Goal: Obtain resource: Download file/media

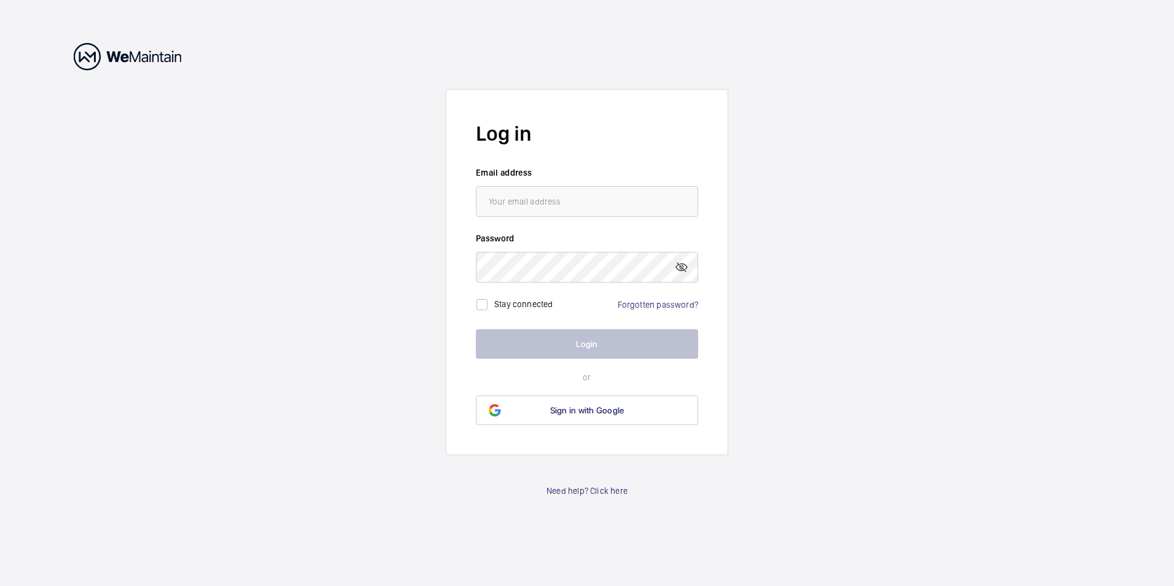
click at [509, 201] on input "email" at bounding box center [587, 201] width 222 height 31
type input "[PERSON_NAME][EMAIL_ADDRESS][DOMAIN_NAME]"
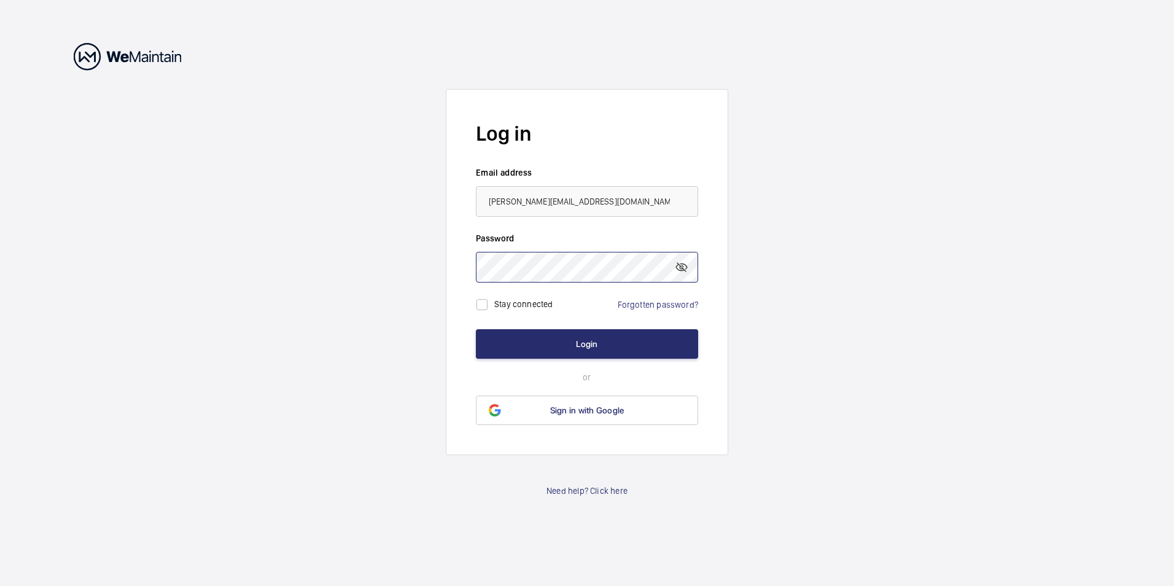
click at [476, 329] on button "Login" at bounding box center [587, 343] width 222 height 29
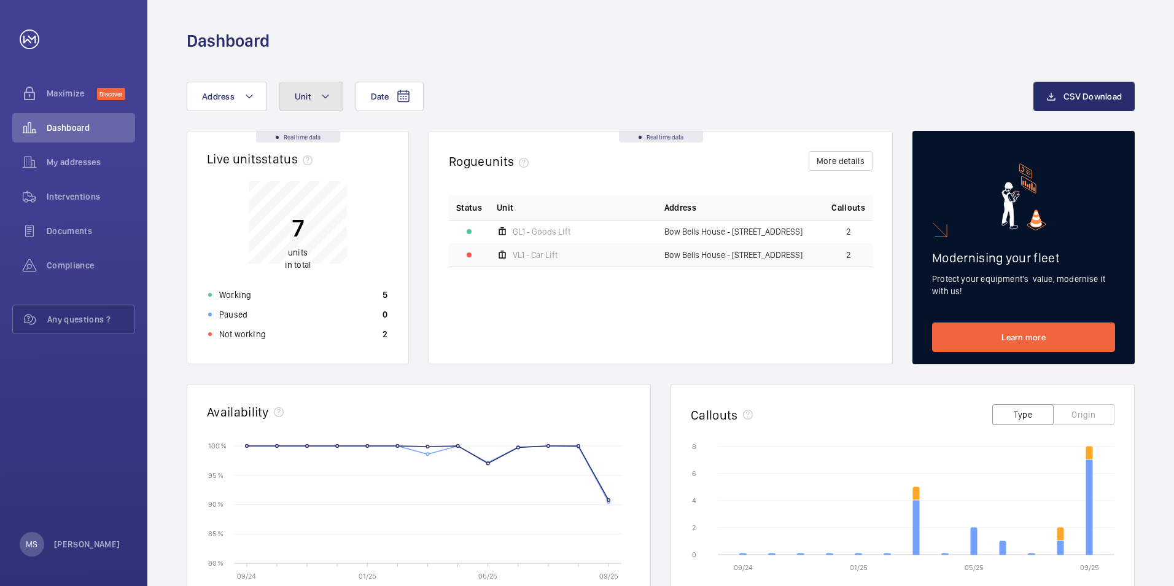
click at [324, 97] on mat-icon at bounding box center [326, 96] width 10 height 15
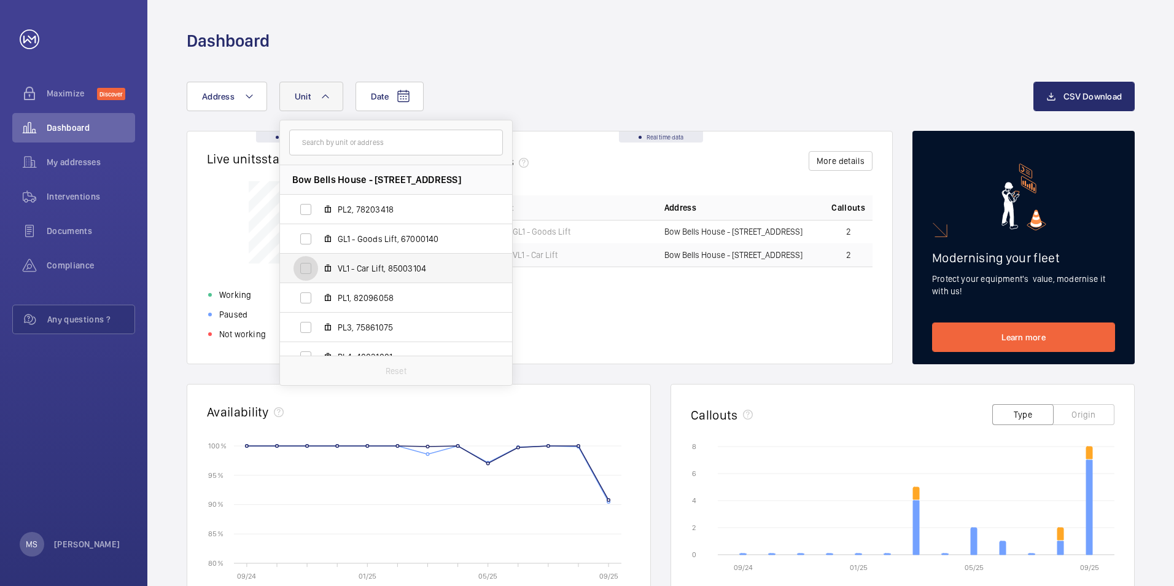
click at [309, 268] on input "VL1 - Car Lift, 85003104" at bounding box center [305, 268] width 25 height 25
checkbox input "true"
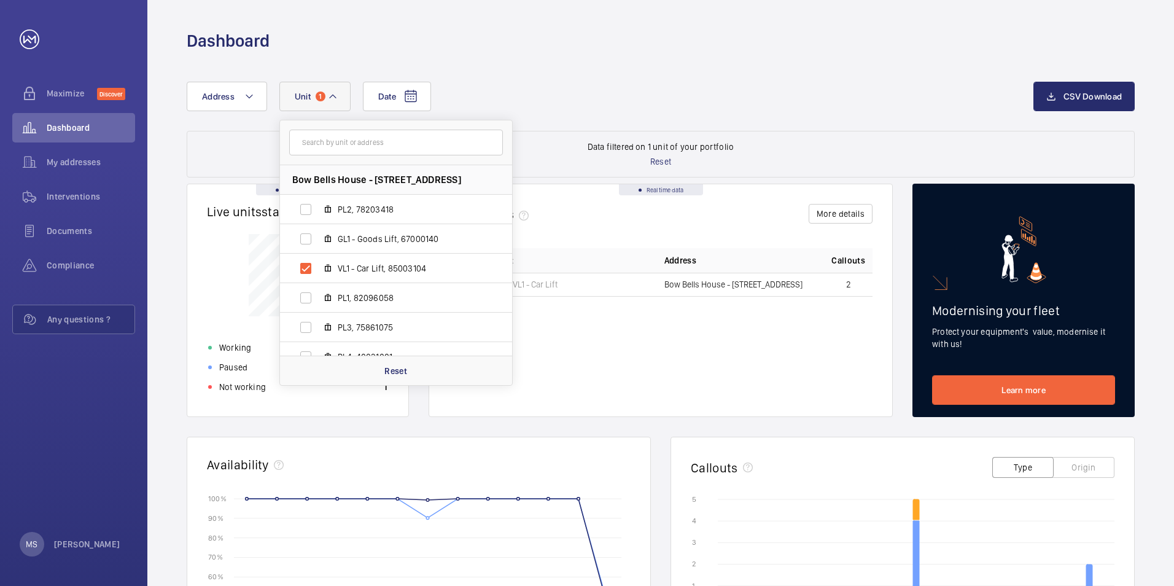
click at [600, 357] on div "Status Unit Address Callouts VL1 - Car Lift [GEOGRAPHIC_DATA] - [STREET_ADDRESS]" at bounding box center [661, 322] width 424 height 149
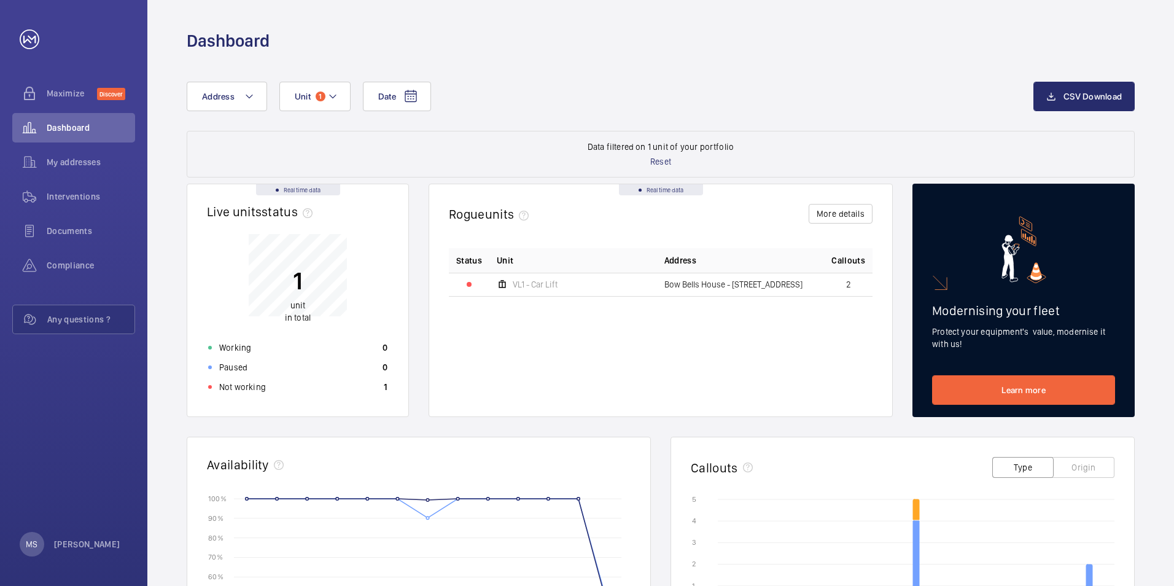
click at [503, 283] on mat-icon at bounding box center [502, 284] width 11 height 15
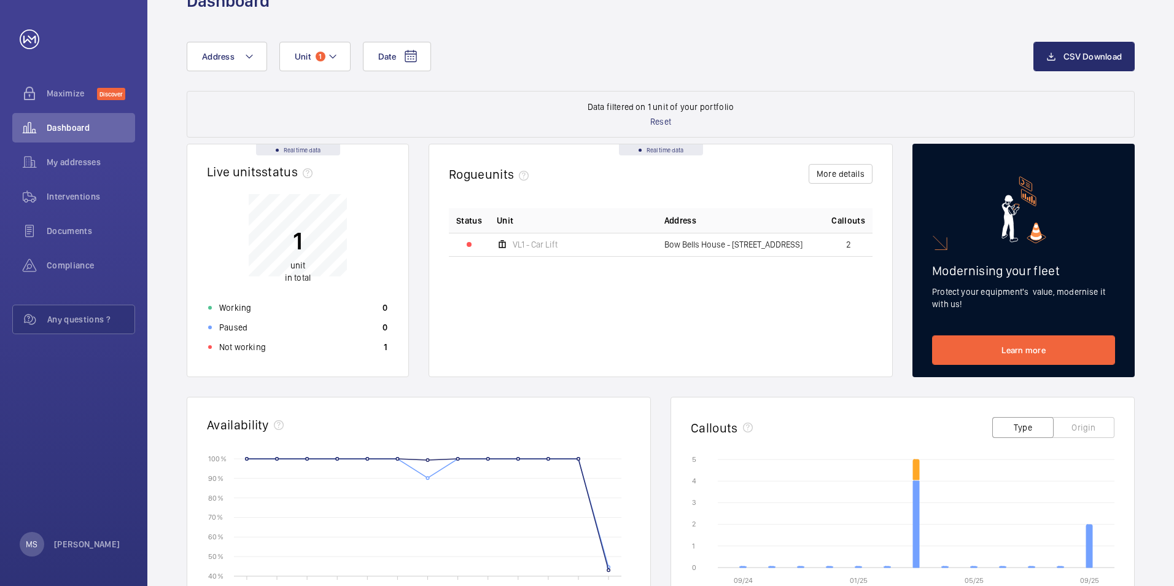
scroll to position [61, 0]
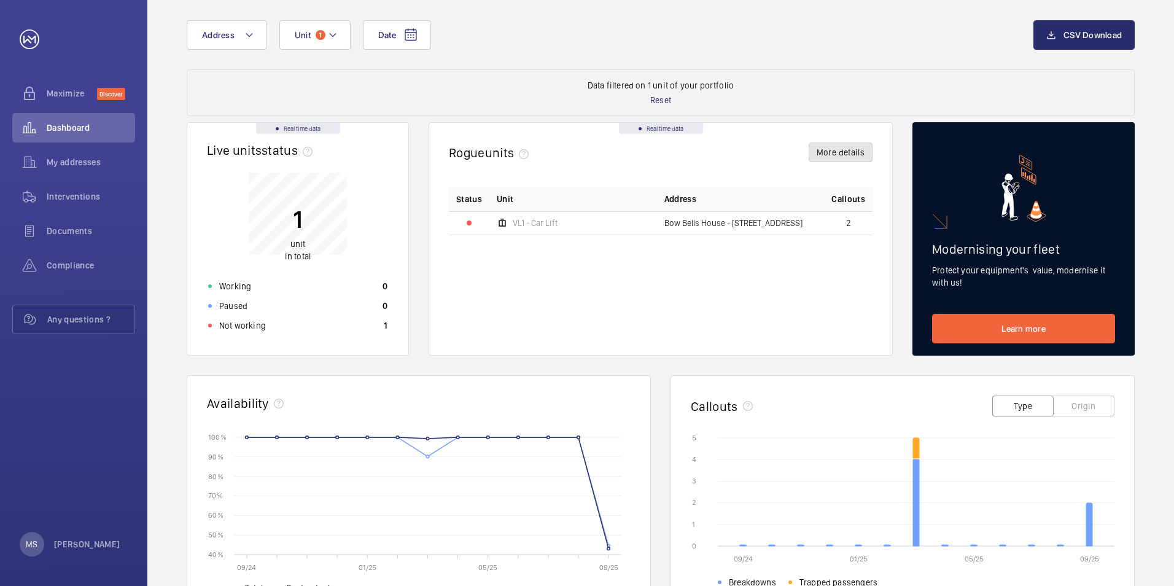
click at [837, 153] on button "More details" at bounding box center [841, 152] width 64 height 20
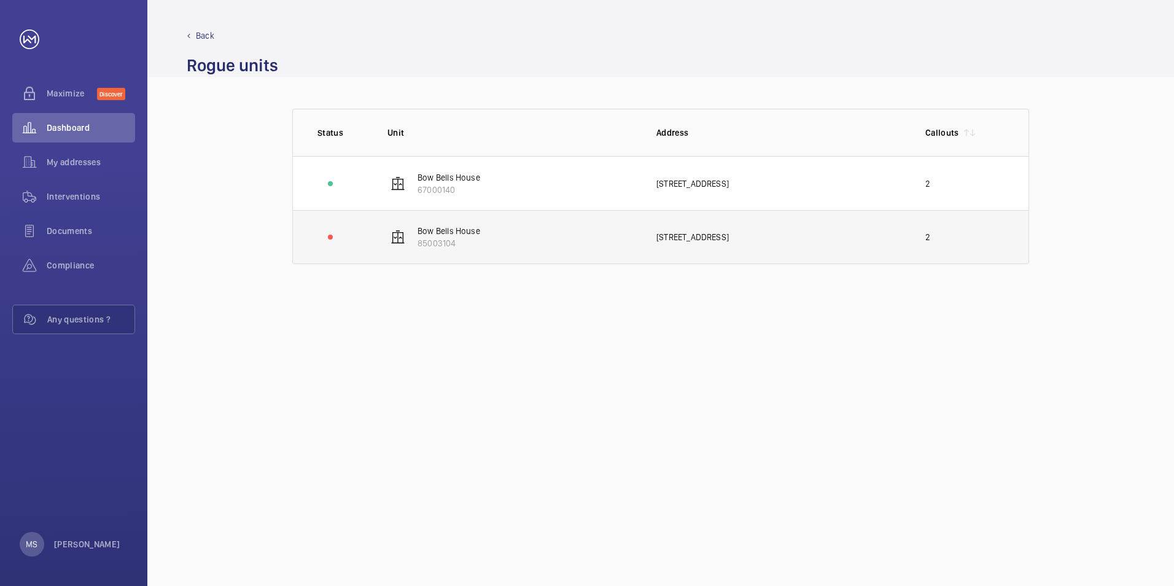
click at [398, 238] on img at bounding box center [398, 237] width 15 height 15
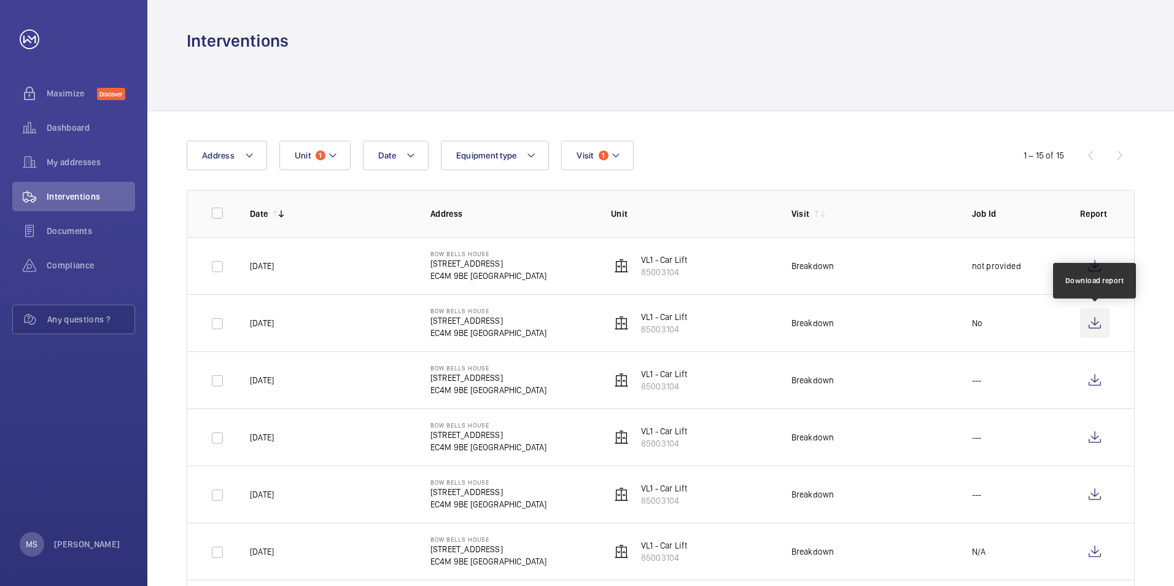
click at [1097, 323] on wm-front-icon-button at bounding box center [1094, 322] width 29 height 29
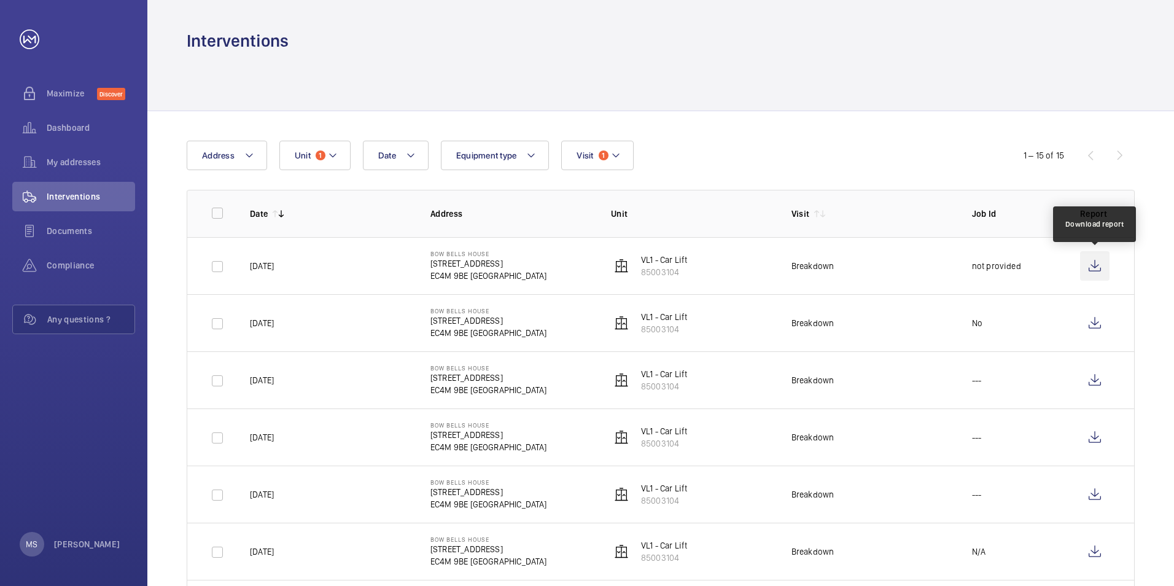
click at [1094, 265] on wm-front-icon-button at bounding box center [1094, 265] width 29 height 29
click at [64, 258] on div "Compliance" at bounding box center [73, 265] width 123 height 29
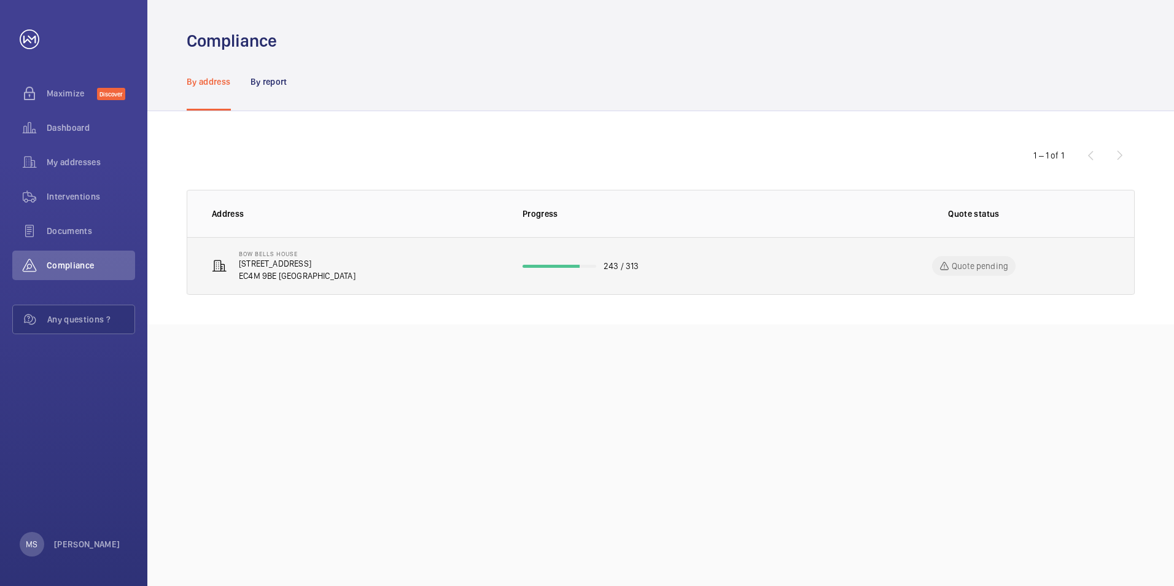
click at [970, 264] on p "Quote pending" at bounding box center [980, 266] width 56 height 12
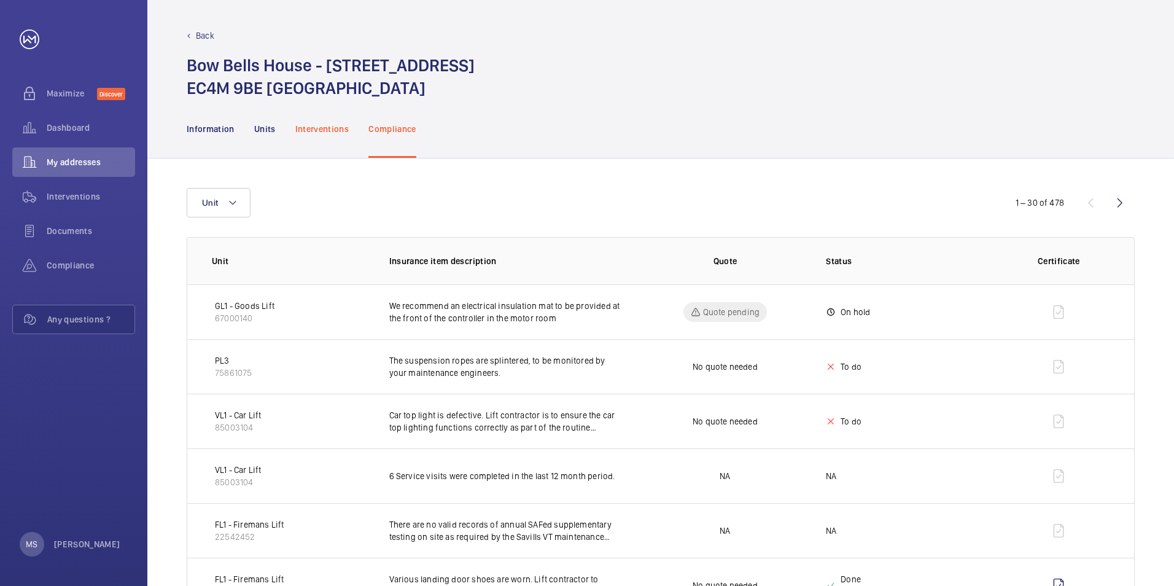
click at [324, 130] on p "Interventions" at bounding box center [322, 129] width 54 height 12
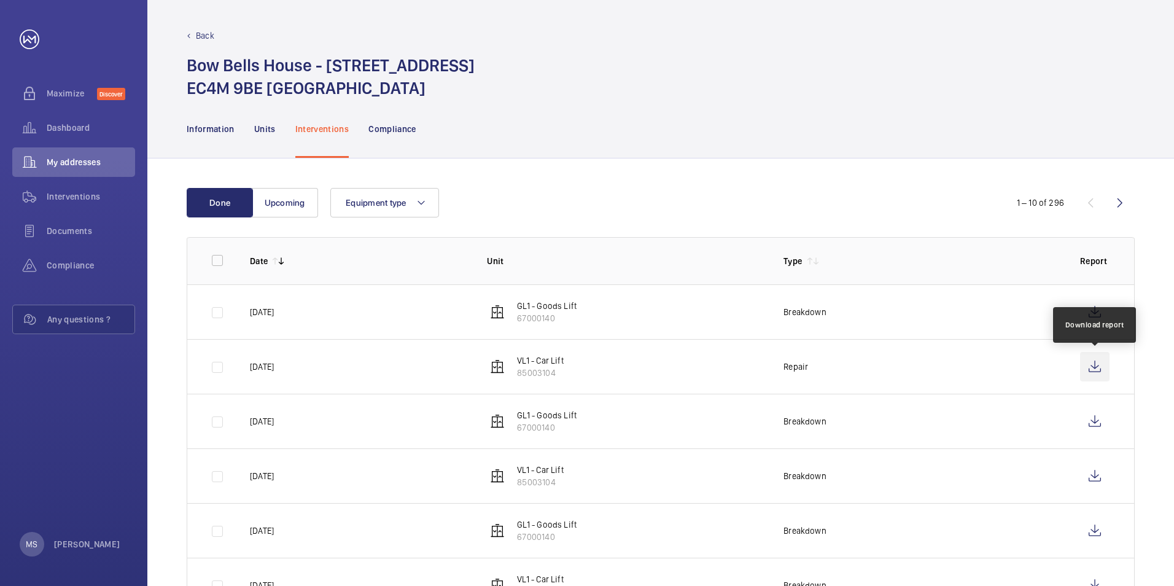
click at [1094, 368] on wm-front-icon-button at bounding box center [1094, 366] width 29 height 29
